Goal: Information Seeking & Learning: Check status

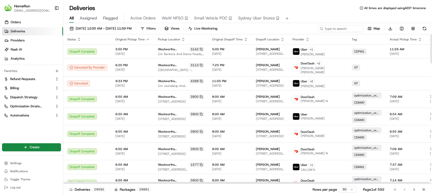
click at [211, 22] on button "Small Vehicle POC" at bounding box center [213, 18] width 38 height 9
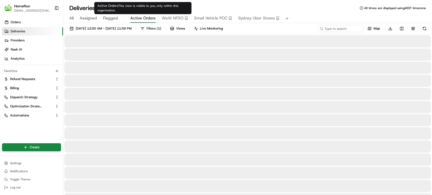
click at [138, 17] on span "Active Orders" at bounding box center [142, 18] width 25 height 6
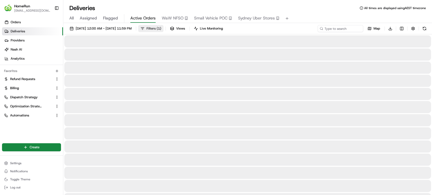
click at [163, 30] on button "Filters ( 1 )" at bounding box center [150, 28] width 25 height 7
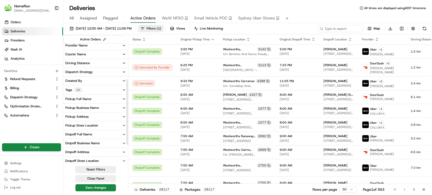
scroll to position [66, 0]
click at [124, 107] on icon "button" at bounding box center [124, 106] width 2 height 1
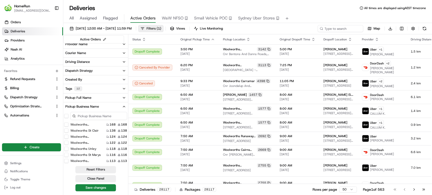
click at [93, 114] on input at bounding box center [98, 116] width 57 height 8
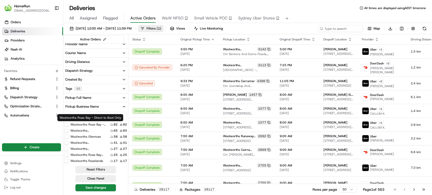
type input "rose"
click at [91, 123] on label "Woolworths Rose Bay - Direct to Boot Only" at bounding box center [89, 125] width 38 height 4
click at [68, 123] on Only "Woolworths Rose Bay - Direct to Boot Only" at bounding box center [66, 125] width 4 height 4
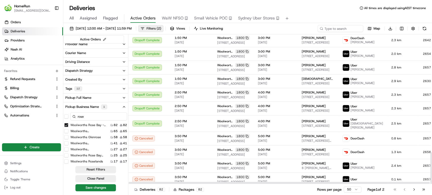
scroll to position [558, 0]
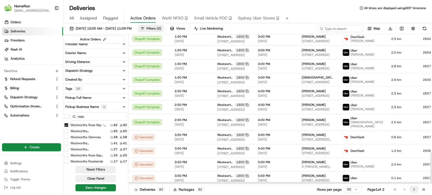
click at [415, 190] on button "Go to next page" at bounding box center [414, 189] width 9 height 7
